Goal: Navigation & Orientation: Find specific page/section

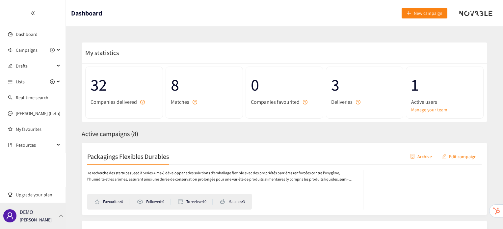
click at [40, 218] on p "[PERSON_NAME]" at bounding box center [36, 219] width 32 height 7
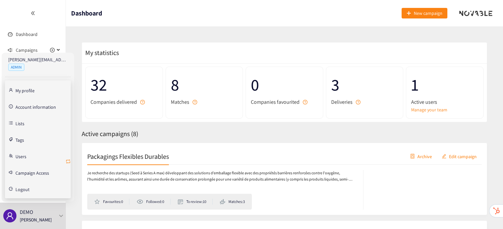
click at [68, 160] on icon "retweet" at bounding box center [67, 161] width 5 height 5
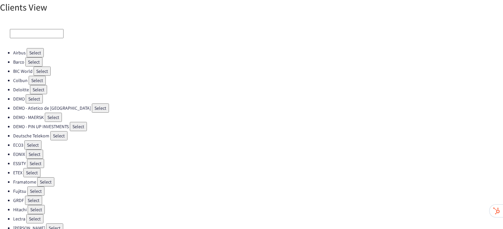
click at [30, 82] on button "Select" at bounding box center [37, 80] width 17 height 9
